Goal: Task Accomplishment & Management: Use online tool/utility

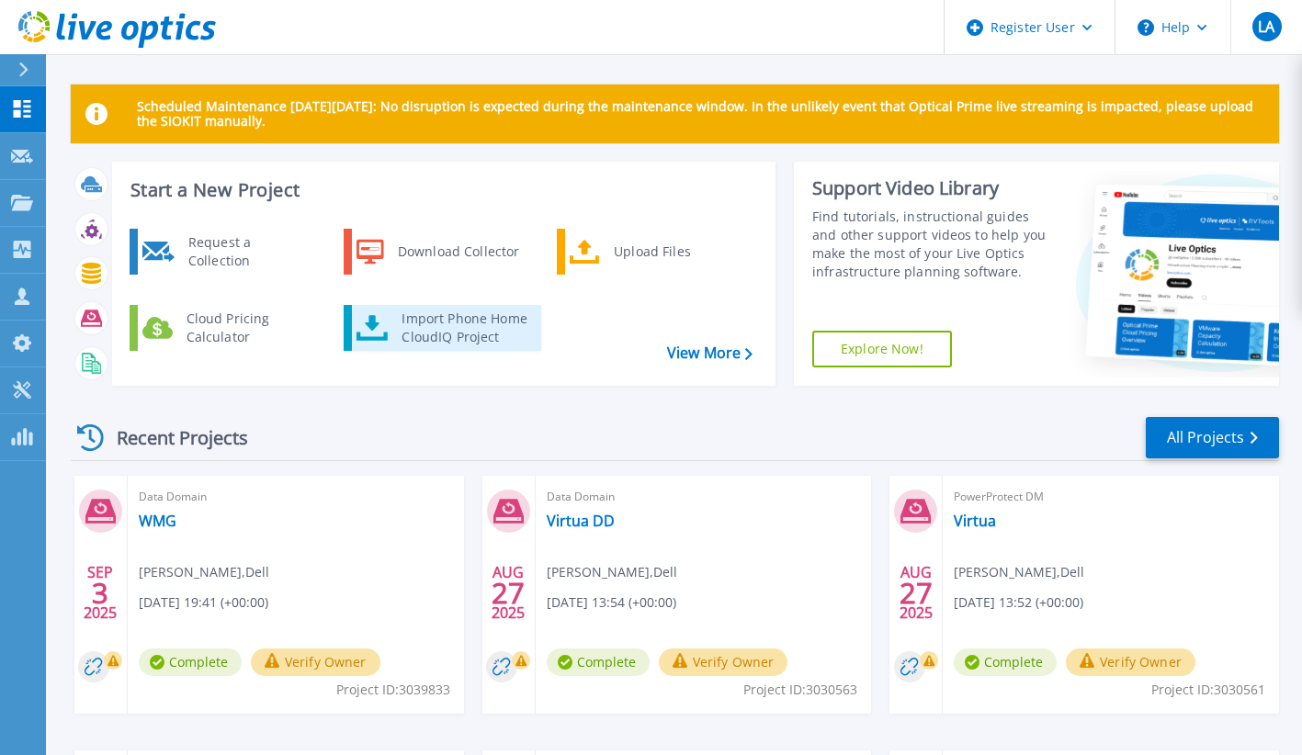
click at [448, 323] on div "Import Phone Home CloudIQ Project" at bounding box center [463, 328] width 143 height 37
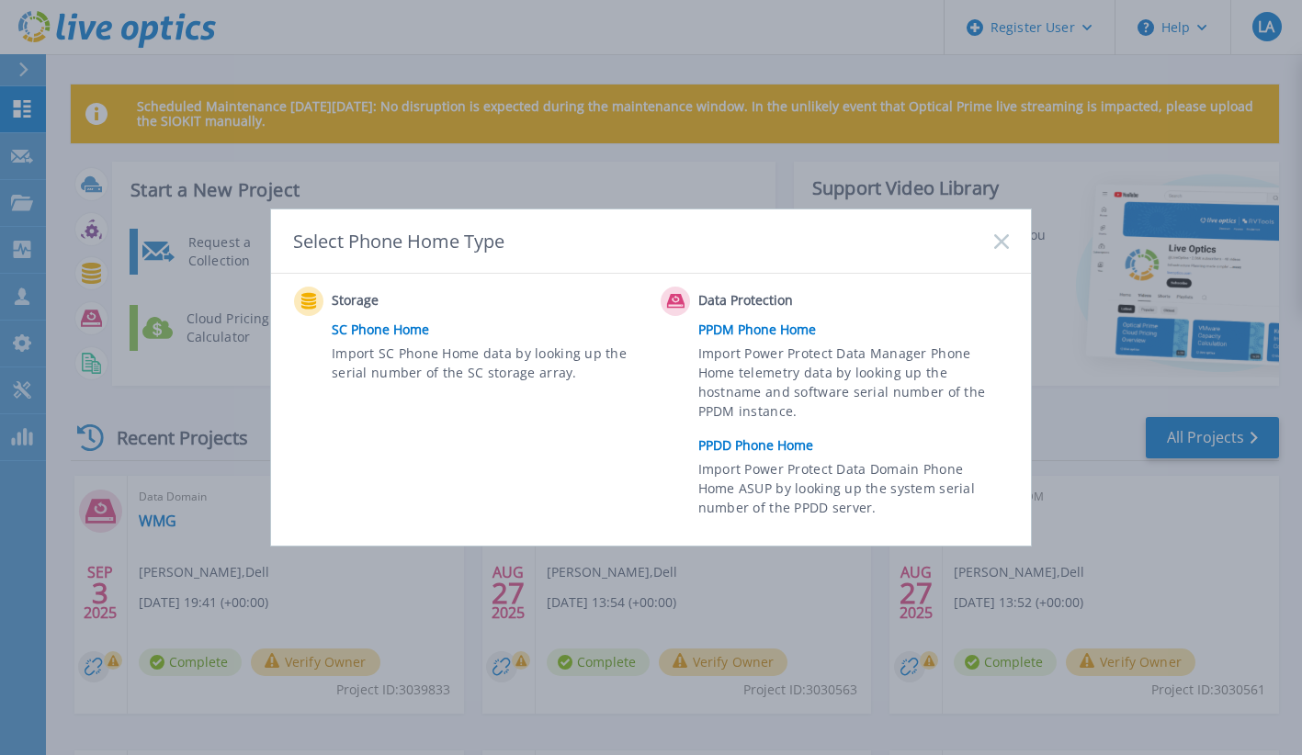
drag, startPoint x: 996, startPoint y: 243, endPoint x: 987, endPoint y: 245, distance: 9.4
click at [996, 243] on icon at bounding box center [1001, 241] width 15 height 15
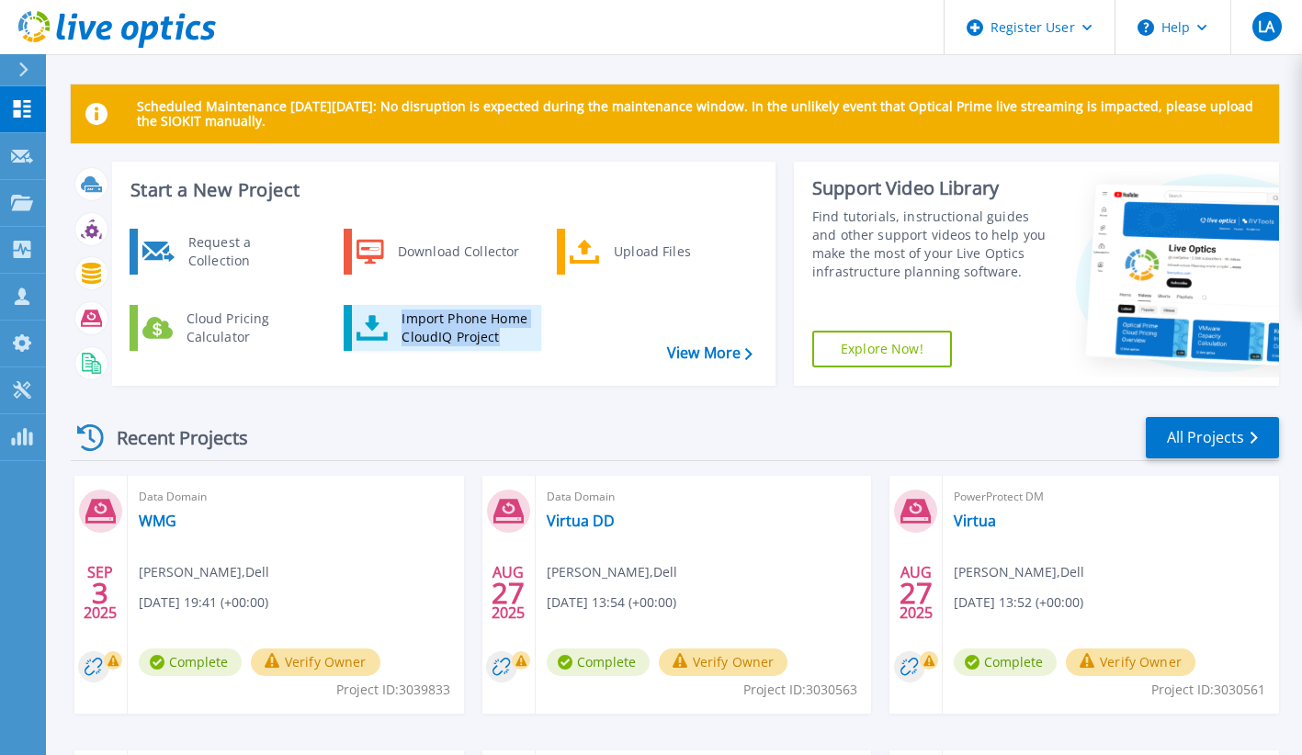
drag, startPoint x: 504, startPoint y: 335, endPoint x: 402, endPoint y: 323, distance: 103.7
click at [402, 323] on div "Import Phone Home CloudIQ Project" at bounding box center [463, 328] width 143 height 37
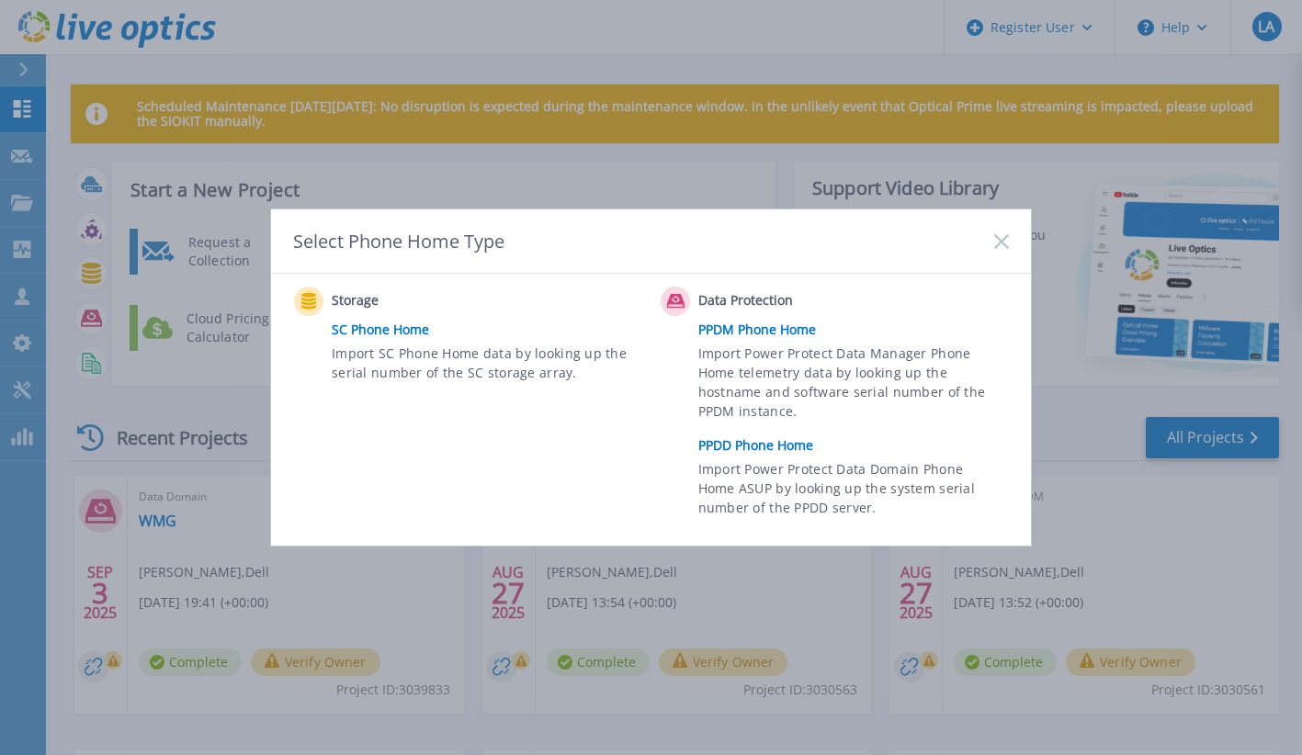
copy div "Import Phone Home CloudIQ Project"
click at [999, 241] on icon at bounding box center [1001, 241] width 15 height 15
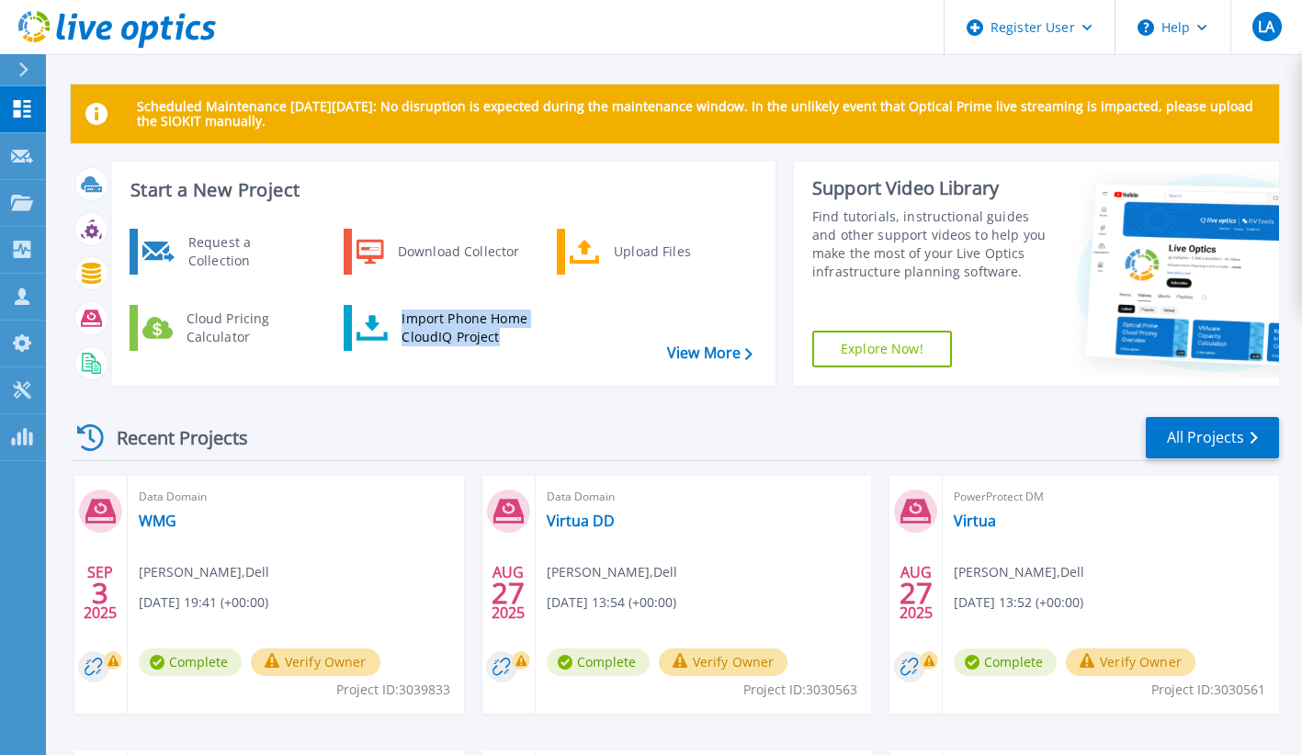
drag, startPoint x: 518, startPoint y: 342, endPoint x: 387, endPoint y: 294, distance: 139.8
click at [387, 294] on div "Request a Collection Download Collector Upload Files Cloud Pricing Calculator I…" at bounding box center [441, 300] width 651 height 153
copy div "Import Phone Home CloudIQ Project"
